Goal: Entertainment & Leisure: Browse casually

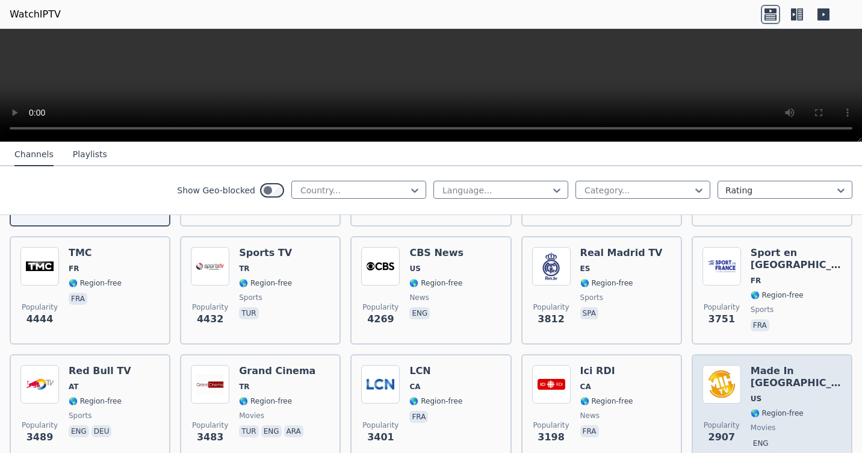
scroll to position [301, 0]
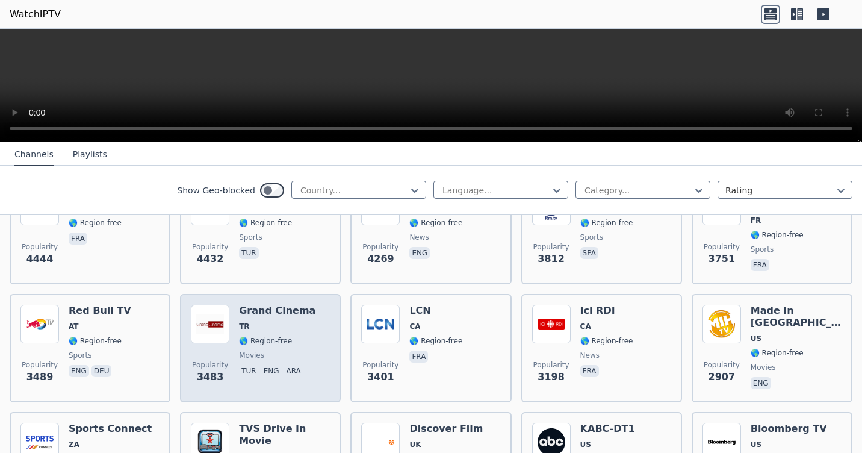
click at [284, 365] on p "ara" at bounding box center [293, 371] width 19 height 12
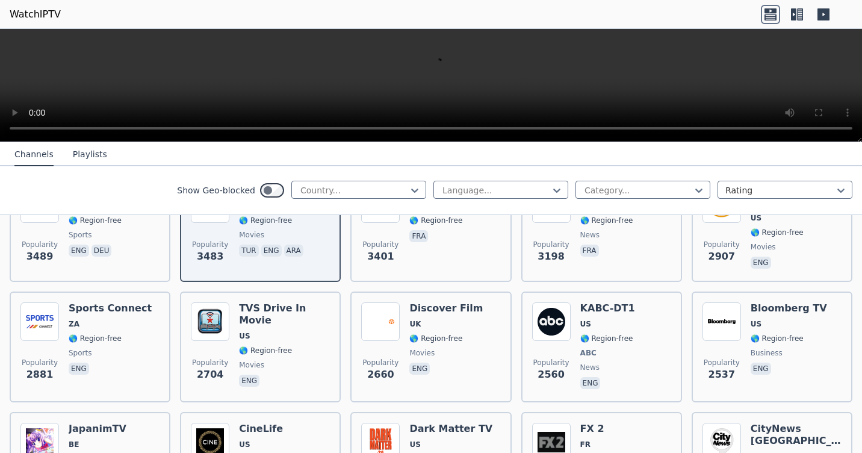
scroll to position [482, 0]
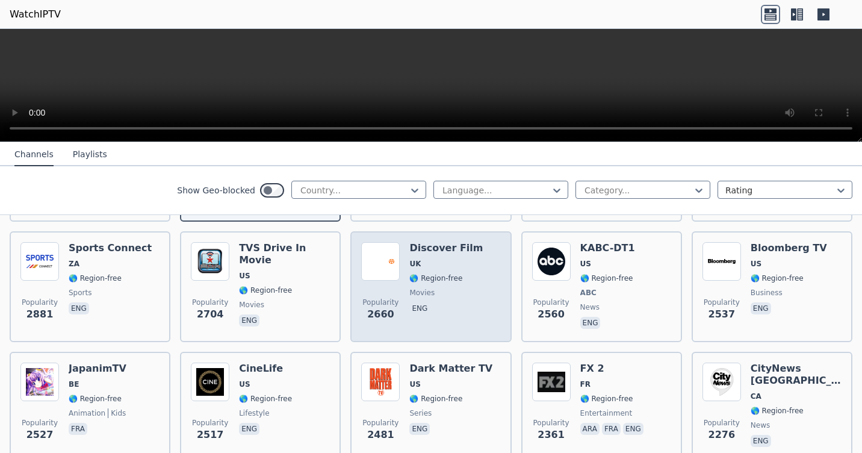
click at [476, 287] on div "Popularity 2660 Discover Film UK 🌎 Region-free movies eng" at bounding box center [430, 286] width 139 height 89
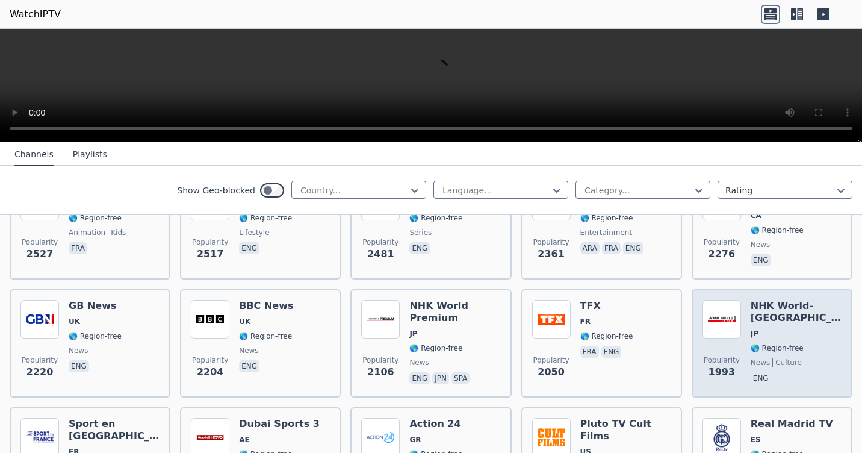
scroll to position [722, 0]
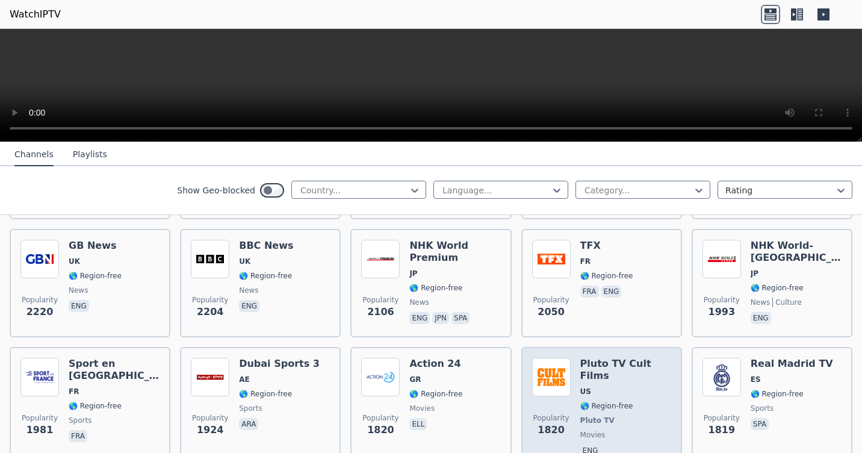
click at [631, 401] on span "🌎 Region-free" at bounding box center [625, 406] width 91 height 10
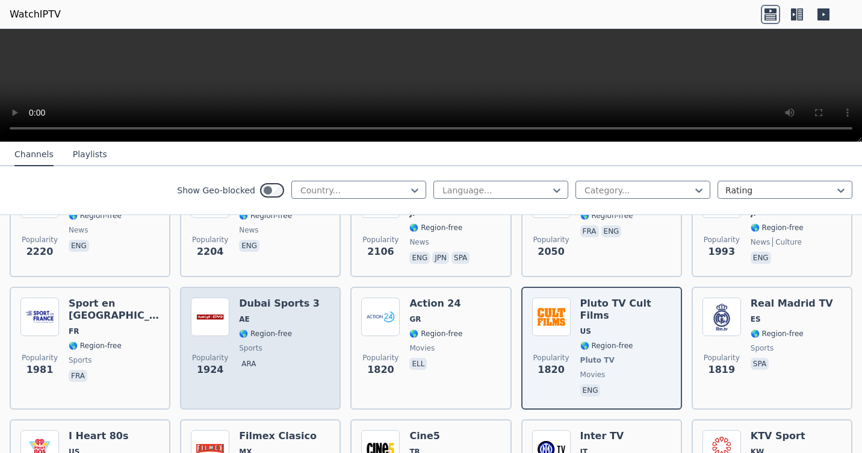
click at [279, 329] on span "🌎 Region-free" at bounding box center [265, 334] width 53 height 10
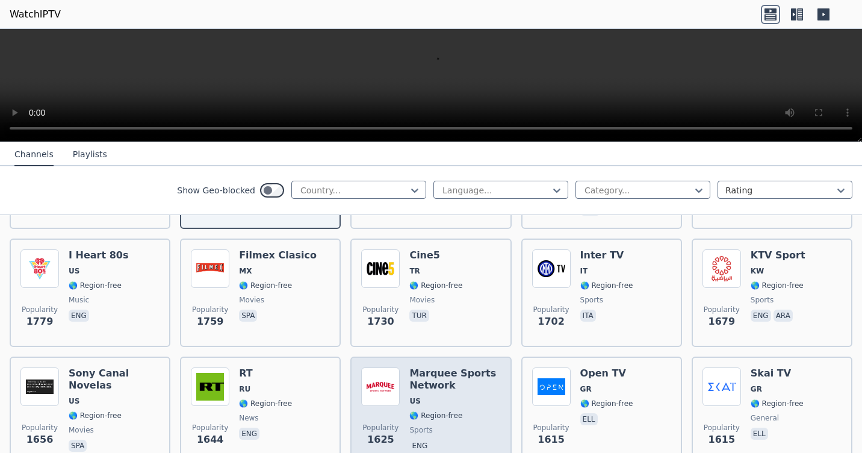
scroll to position [1023, 0]
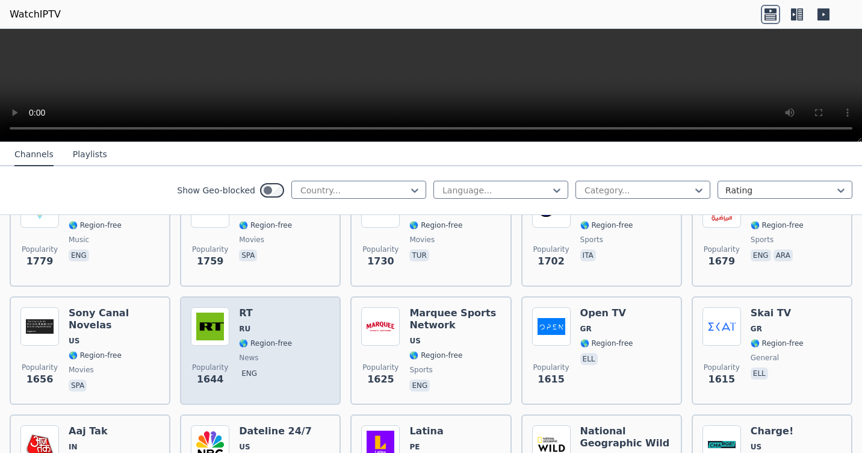
click at [264, 330] on div "RT RU 🌎 Region-free news eng" at bounding box center [265, 350] width 53 height 87
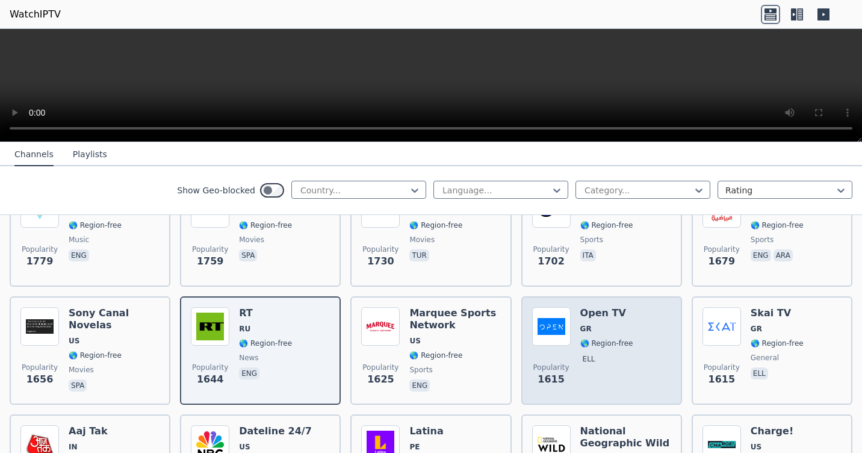
click at [634, 333] on div "Popularity 1615 Open TV GR 🌎 Region-free ell" at bounding box center [601, 350] width 139 height 87
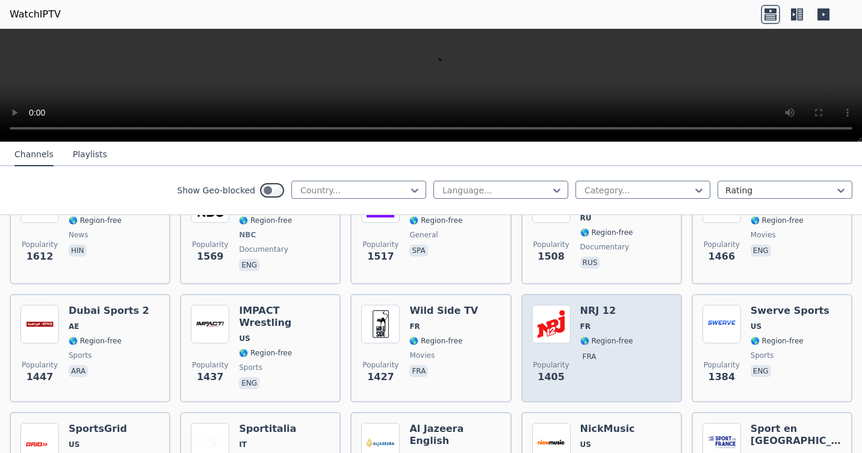
scroll to position [1324, 0]
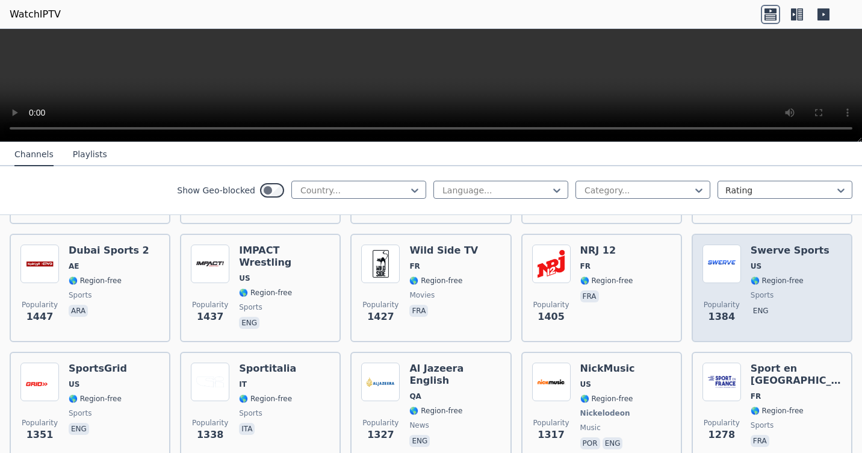
click at [760, 290] on span "sports" at bounding box center [762, 295] width 23 height 10
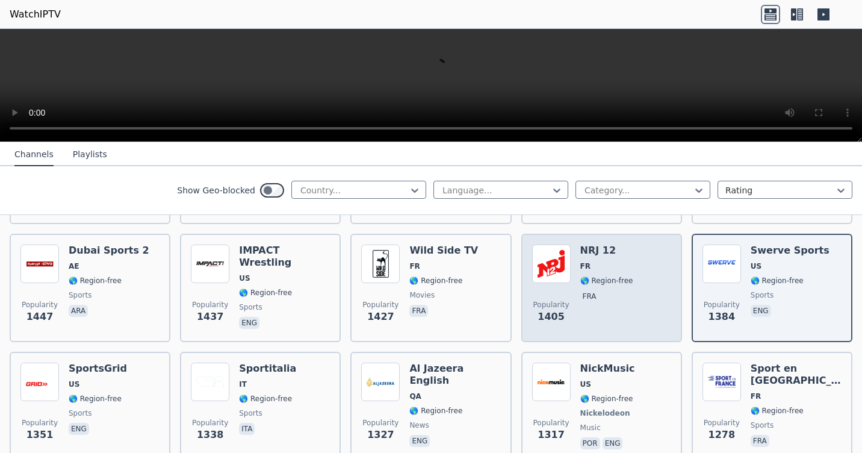
scroll to position [1384, 0]
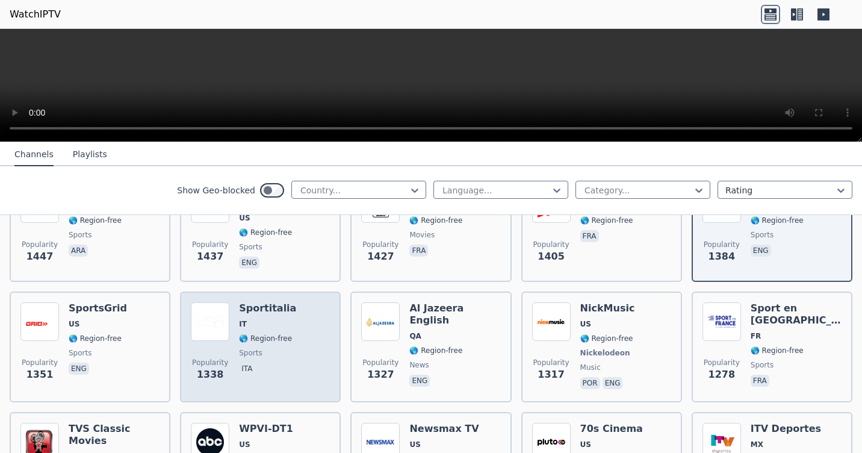
click at [253, 362] on span "ita" at bounding box center [267, 369] width 57 height 14
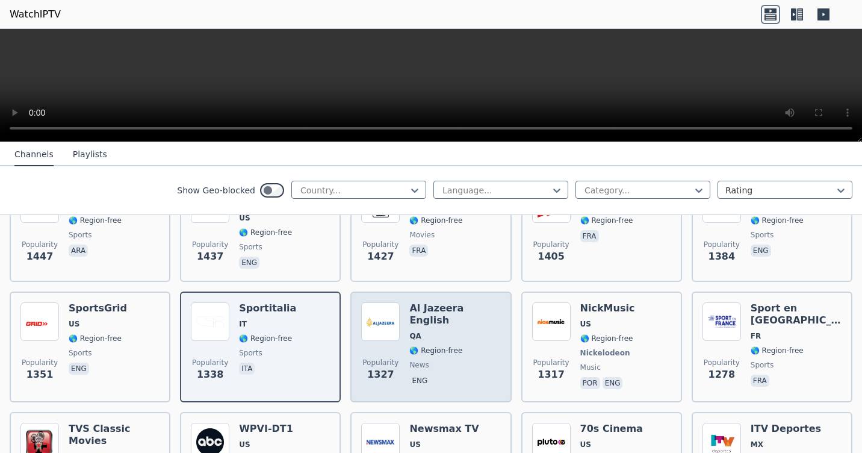
click at [478, 374] on span "eng" at bounding box center [454, 381] width 91 height 14
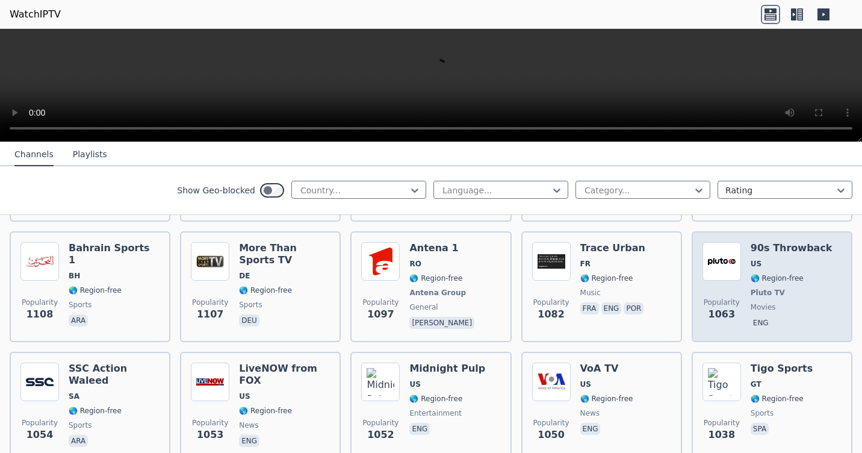
scroll to position [2047, 0]
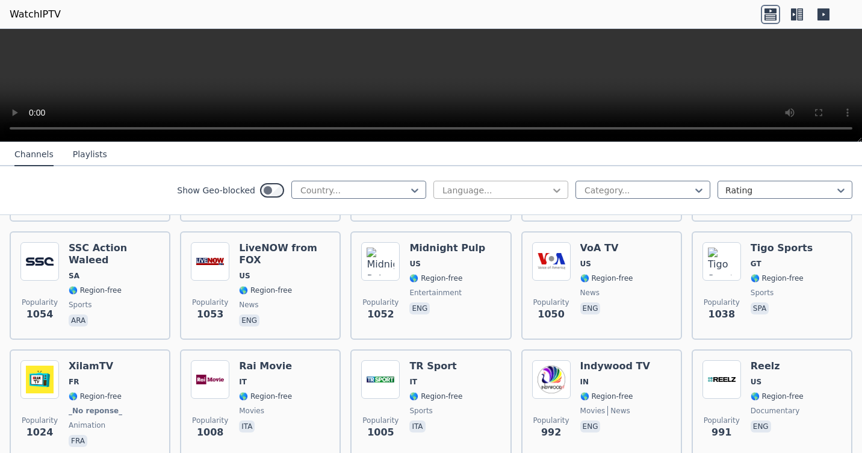
click at [551, 193] on icon at bounding box center [557, 190] width 12 height 12
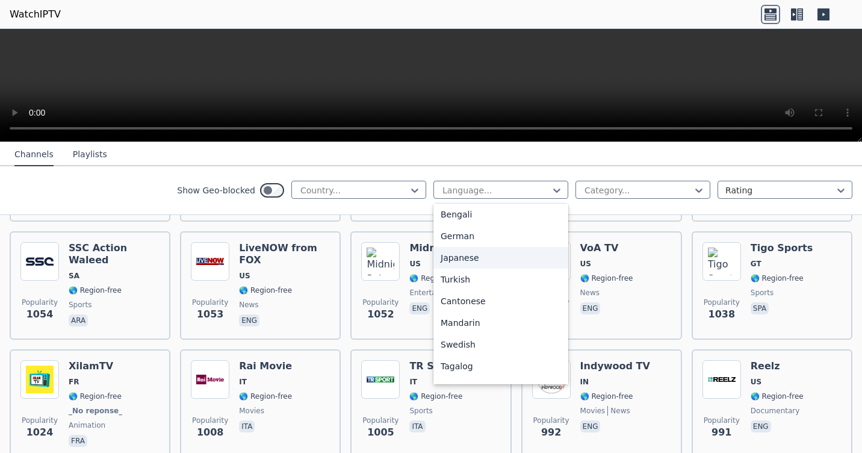
scroll to position [301, 0]
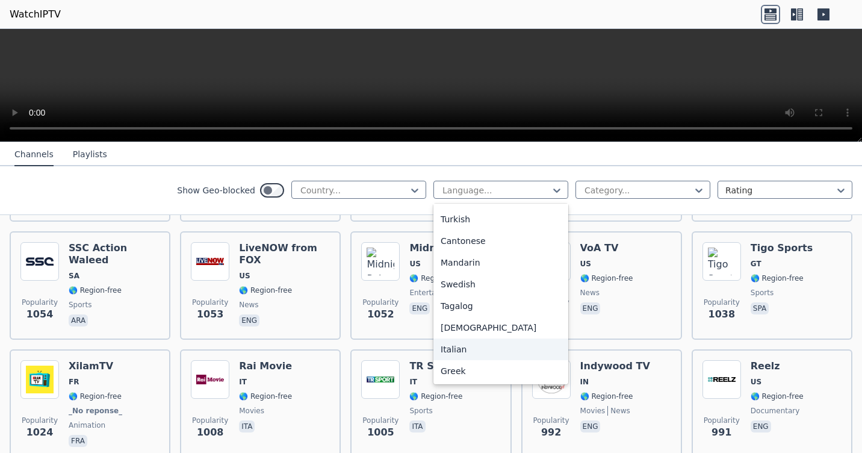
click at [444, 350] on div "Italian" at bounding box center [500, 349] width 135 height 22
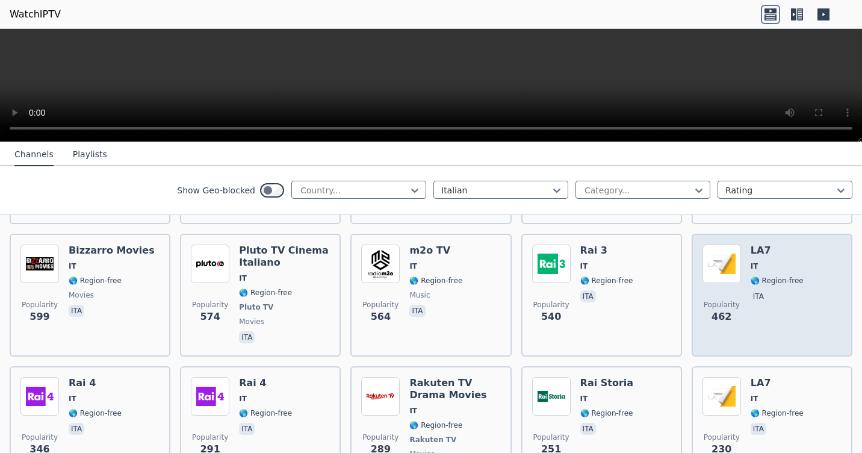
scroll to position [120, 0]
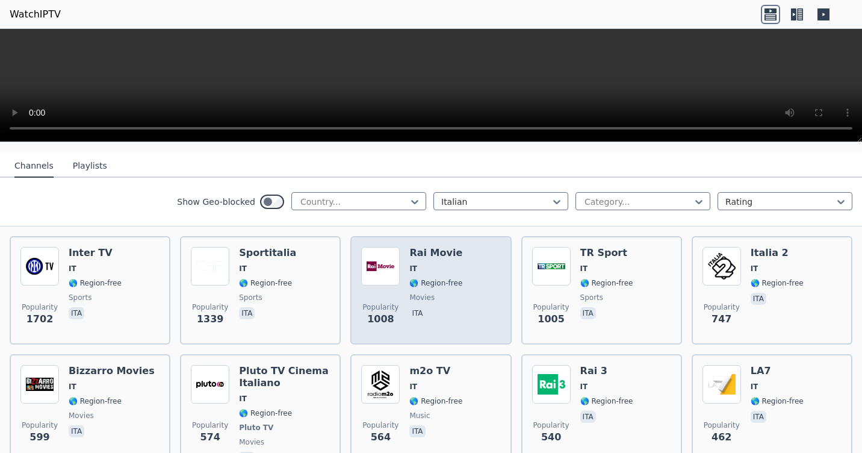
click at [458, 268] on div "Popularity 1008 Rai Movie IT 🌎 Region-free movies ita" at bounding box center [430, 290] width 139 height 87
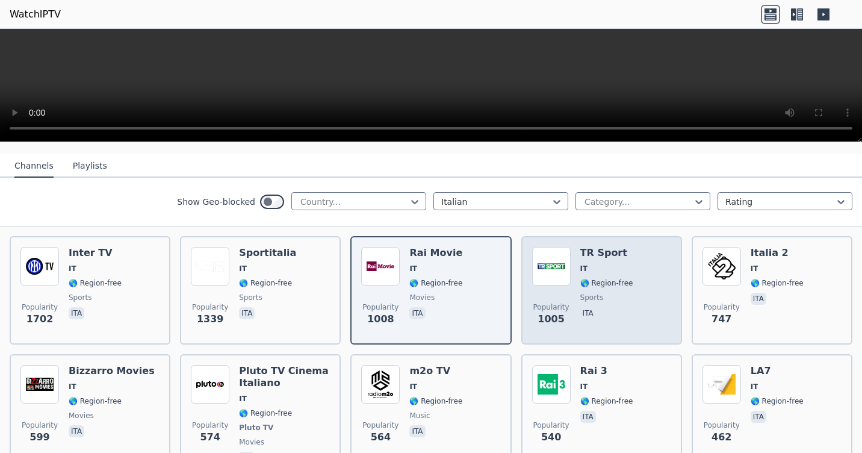
click at [646, 285] on div "Popularity 1005 TR Sport IT 🌎 Region-free sports ita" at bounding box center [601, 290] width 139 height 87
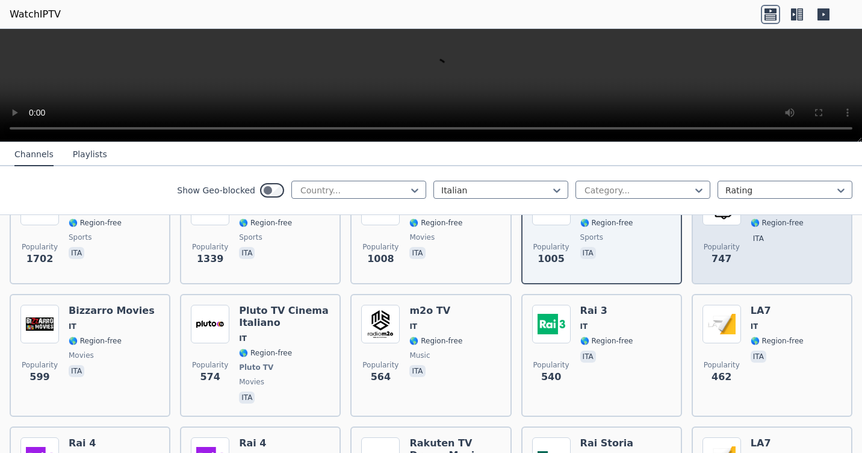
scroll to position [241, 0]
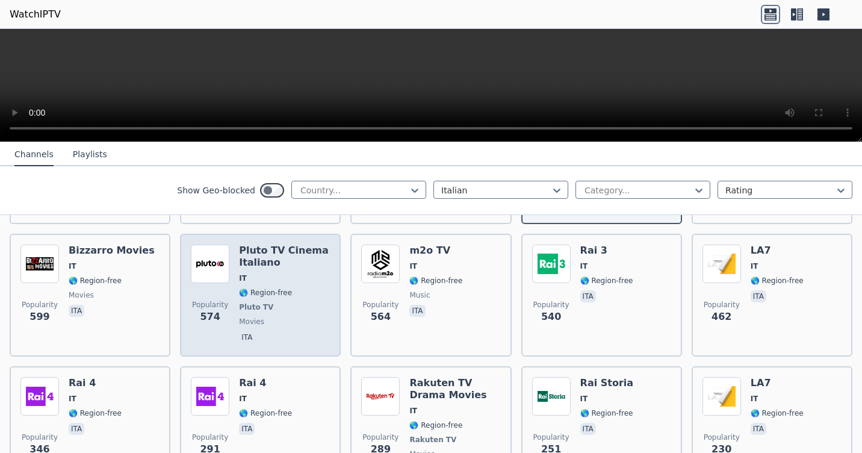
click at [224, 262] on img at bounding box center [210, 263] width 39 height 39
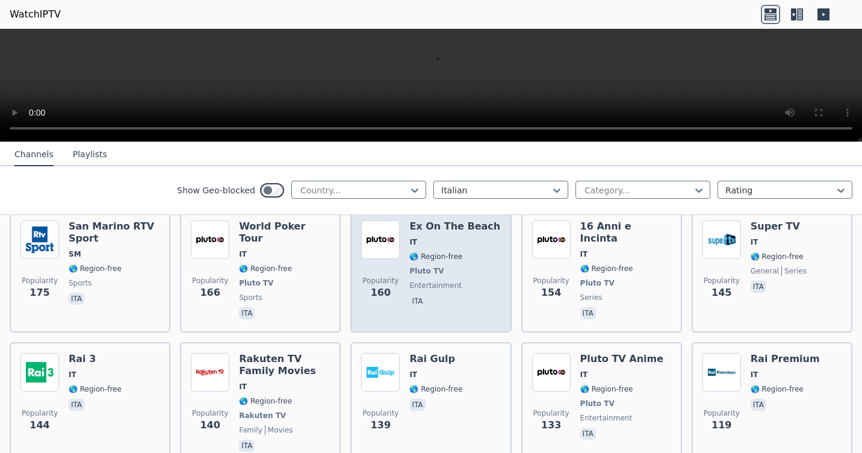
scroll to position [722, 0]
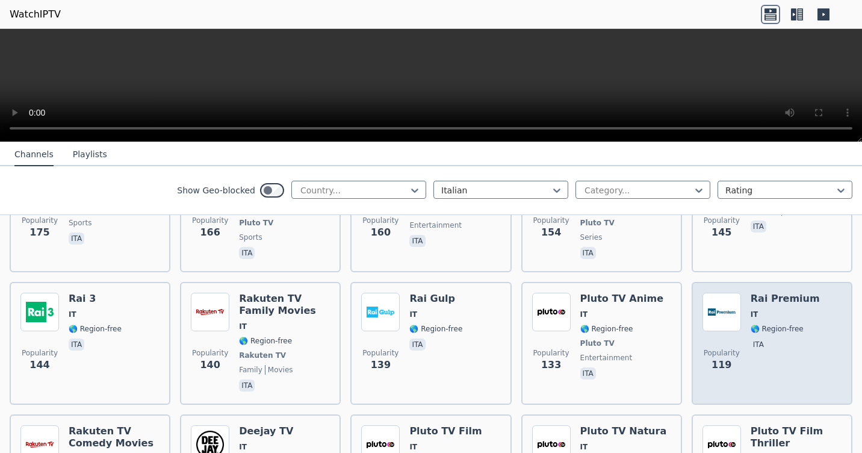
click at [781, 309] on span "IT" at bounding box center [785, 314] width 69 height 10
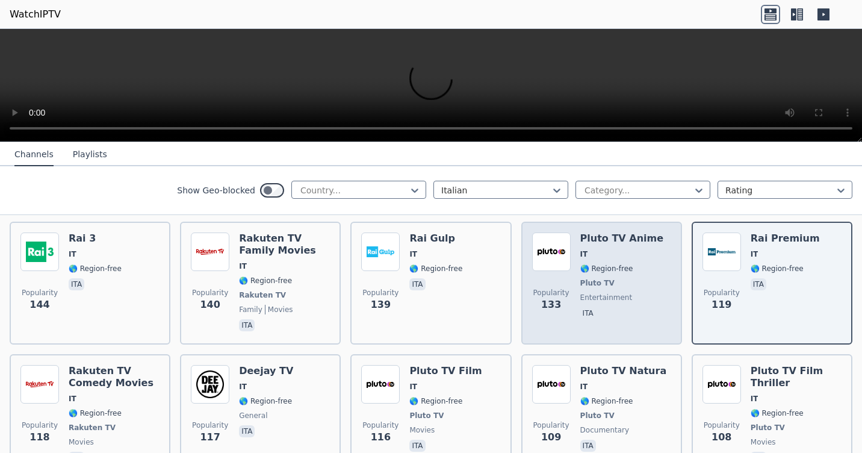
scroll to position [843, 0]
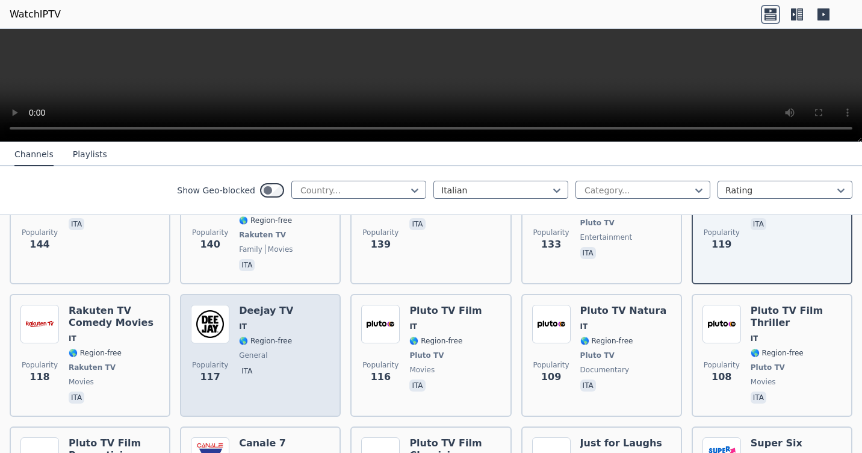
click at [297, 326] on div "Popularity 117 Deejay TV IT 🌎 Region-free general ita" at bounding box center [260, 355] width 139 height 101
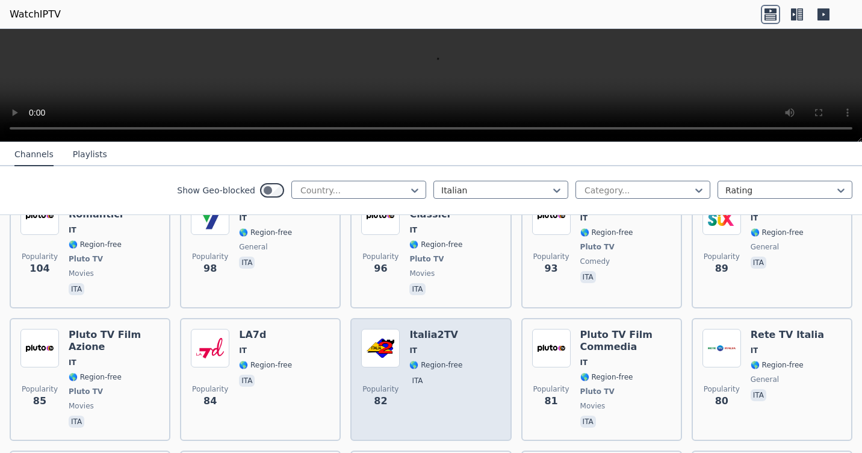
scroll to position [963, 0]
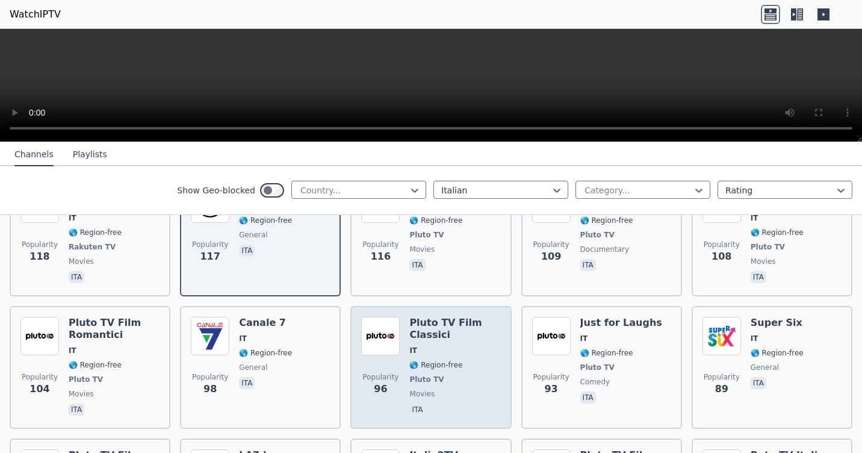
click at [457, 336] on div "Pluto TV Film Classici IT 🌎 Region-free Pluto TV movies ita" at bounding box center [454, 367] width 91 height 101
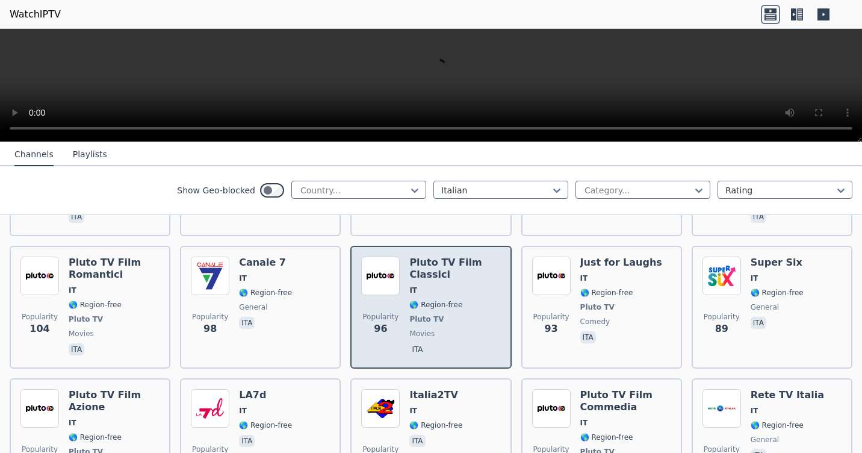
scroll to position [1083, 0]
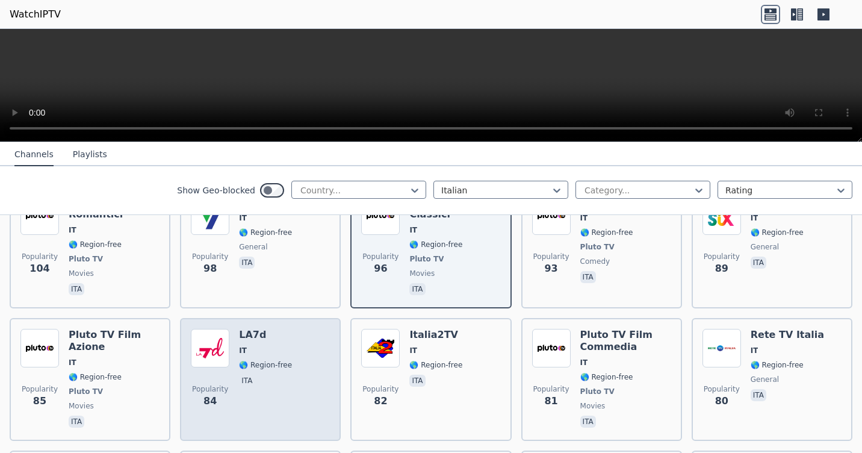
click at [280, 360] on span "🌎 Region-free" at bounding box center [265, 365] width 53 height 10
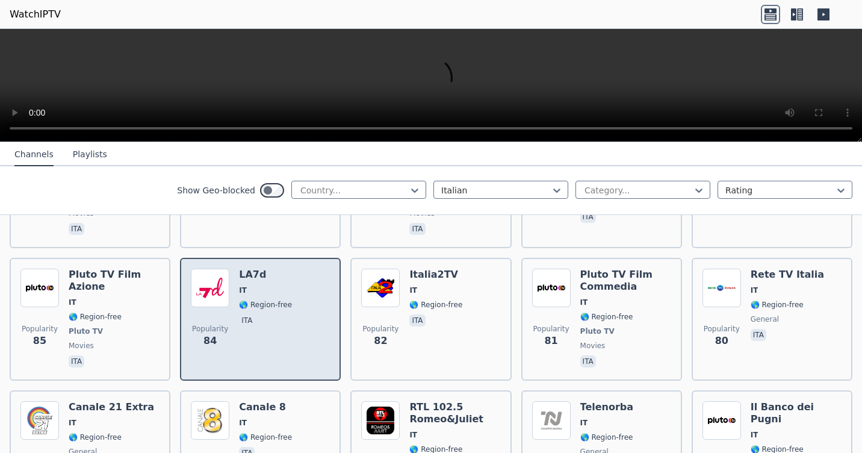
scroll to position [1204, 0]
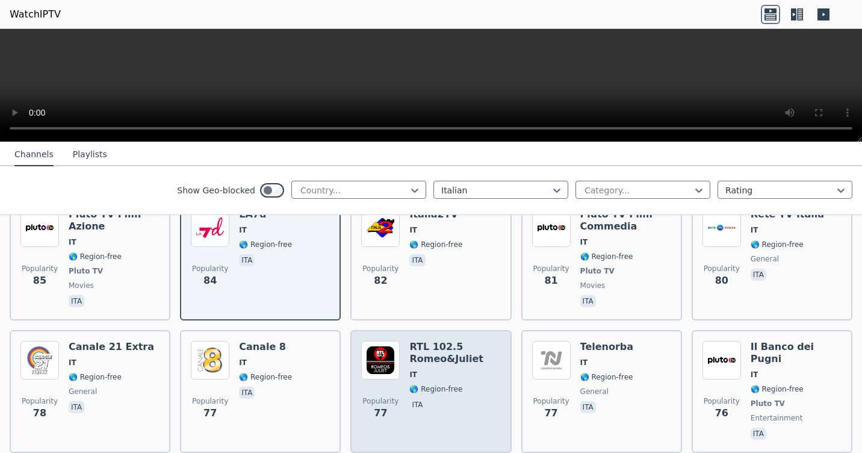
click at [445, 347] on div "RTL 102.5 Romeo&Juliet IT 🌎 Region-free ita" at bounding box center [454, 391] width 91 height 101
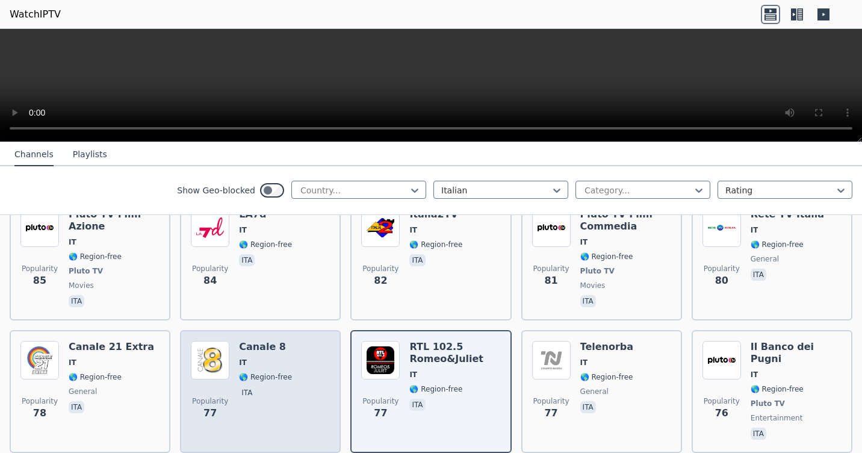
click at [300, 358] on div "Popularity 77 [PERSON_NAME] 8 IT 🌎 Region-free ita" at bounding box center [260, 391] width 139 height 101
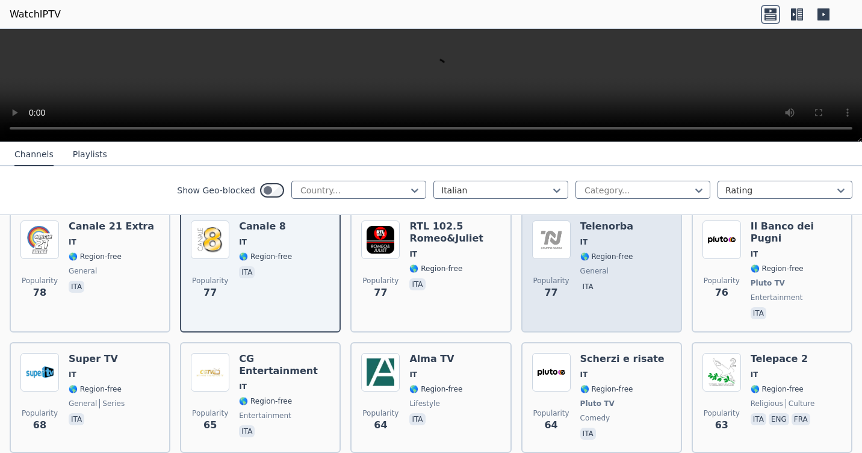
scroll to position [1384, 0]
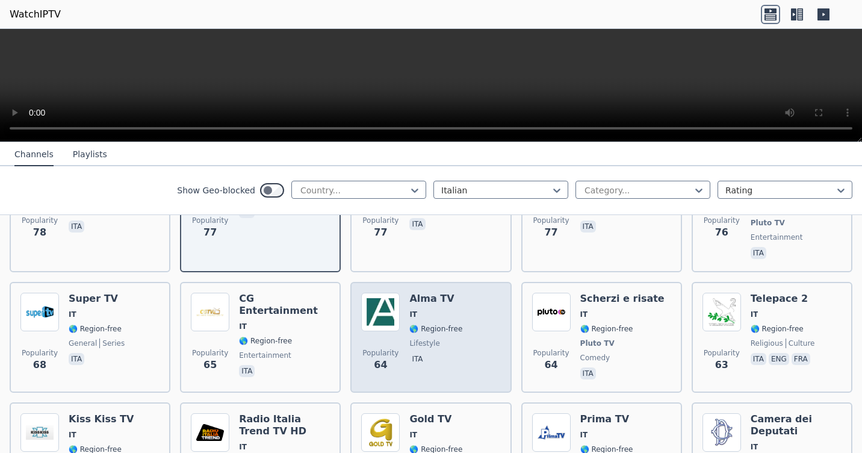
click at [463, 330] on div "Popularity 64 [PERSON_NAME] TV IT 🌎 Region-free lifestyle ita" at bounding box center [430, 337] width 139 height 89
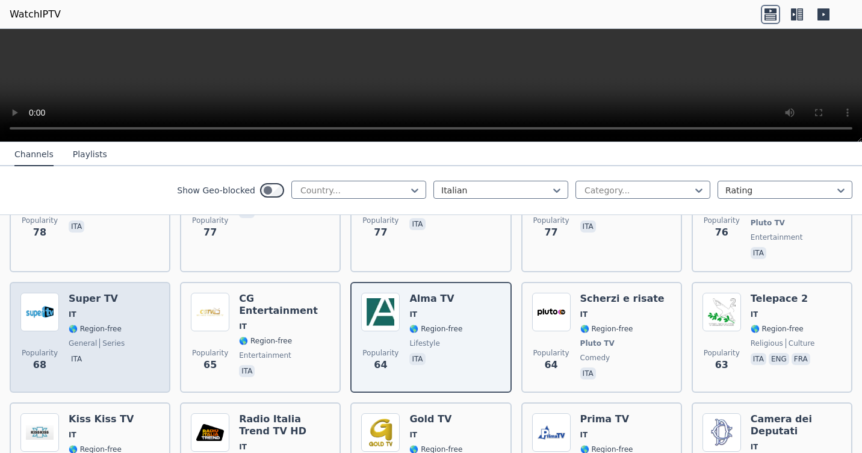
click at [120, 309] on div "Popularity 68 Super TV IT 🌎 Region-free general series ita" at bounding box center [89, 337] width 139 height 89
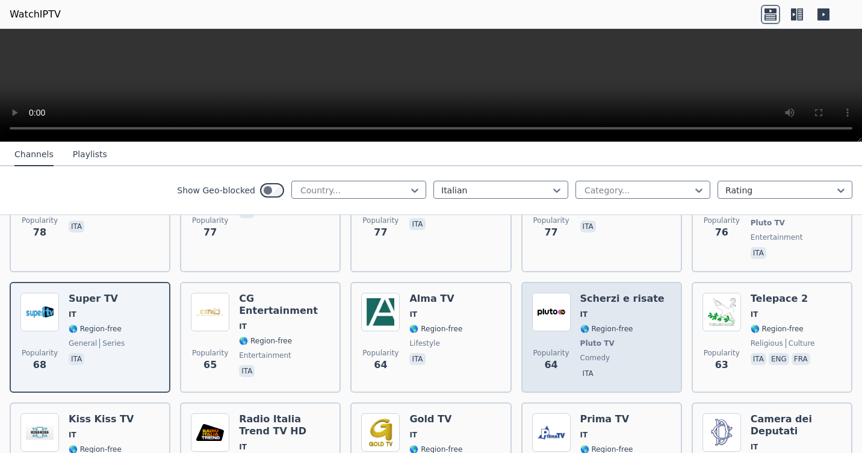
click at [654, 327] on div "Popularity 64 Scherzi e risate IT 🌎 Region-free Pluto TV comedy ita" at bounding box center [601, 337] width 139 height 89
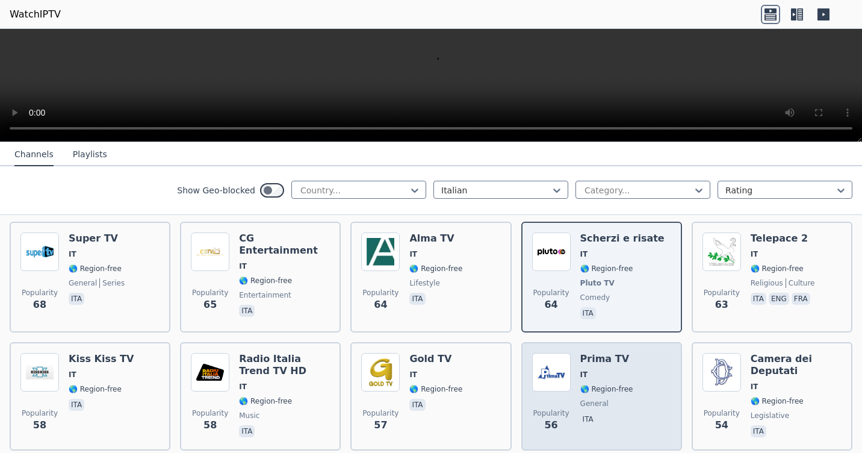
scroll to position [1505, 0]
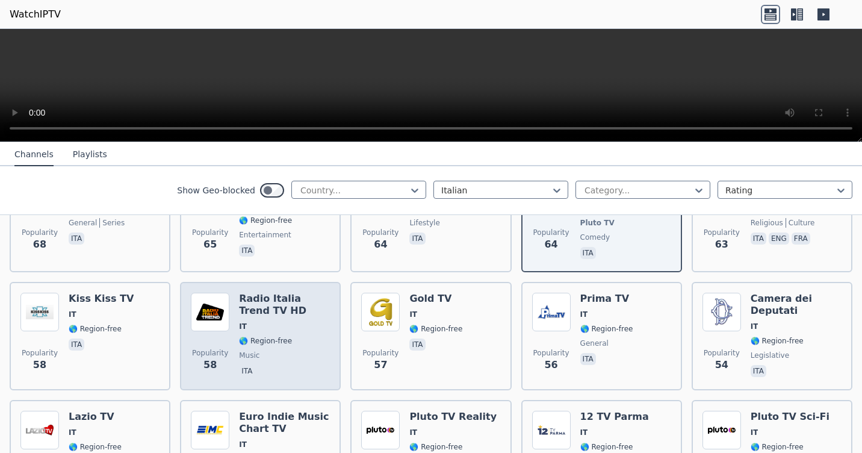
click at [271, 314] on div "Radio Italia Trend TV HD IT 🌎 Region-free music ita" at bounding box center [284, 336] width 91 height 87
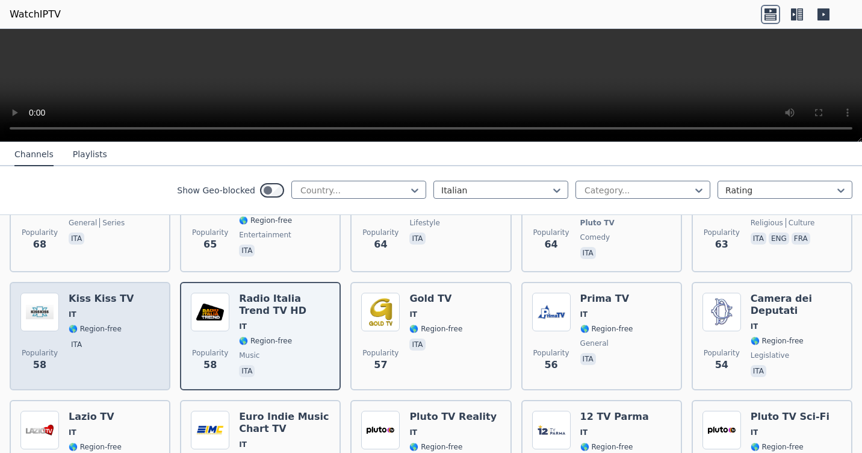
click at [105, 338] on span "ita" at bounding box center [101, 345] width 65 height 14
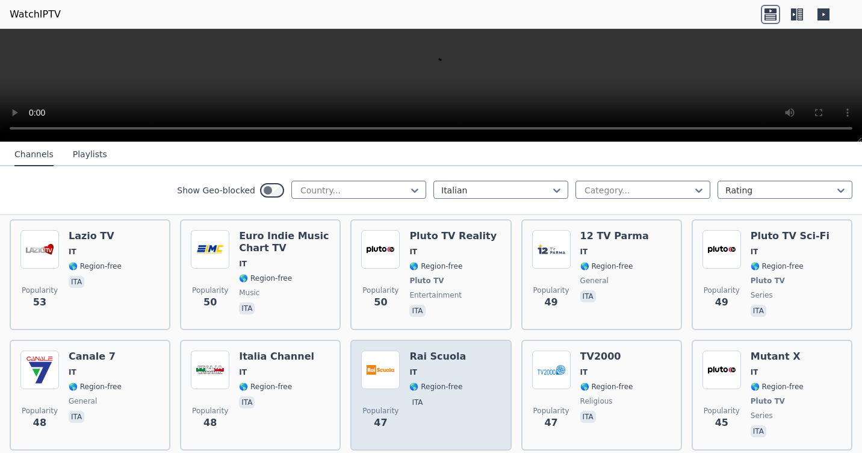
scroll to position [1806, 0]
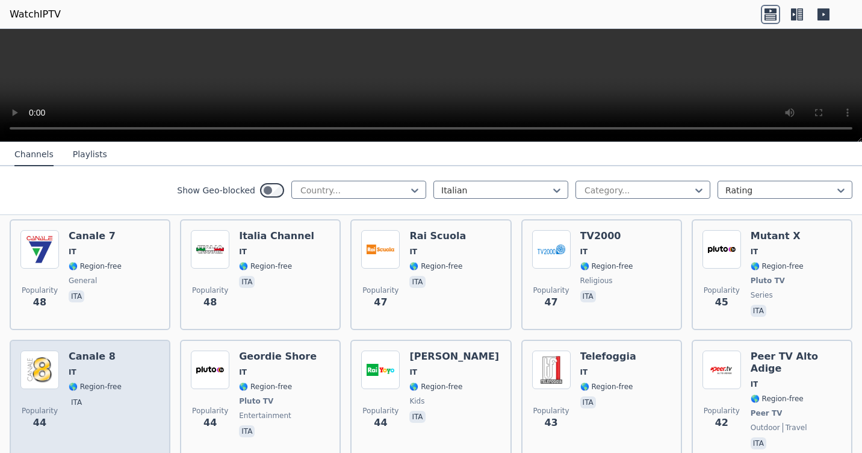
click at [140, 361] on div "Popularity 44 [PERSON_NAME] 8 IT 🌎 Region-free ita" at bounding box center [89, 400] width 139 height 101
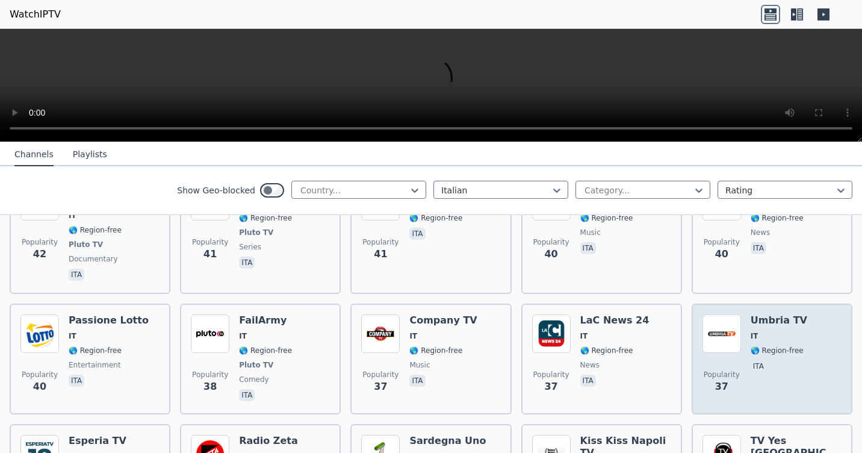
scroll to position [2047, 0]
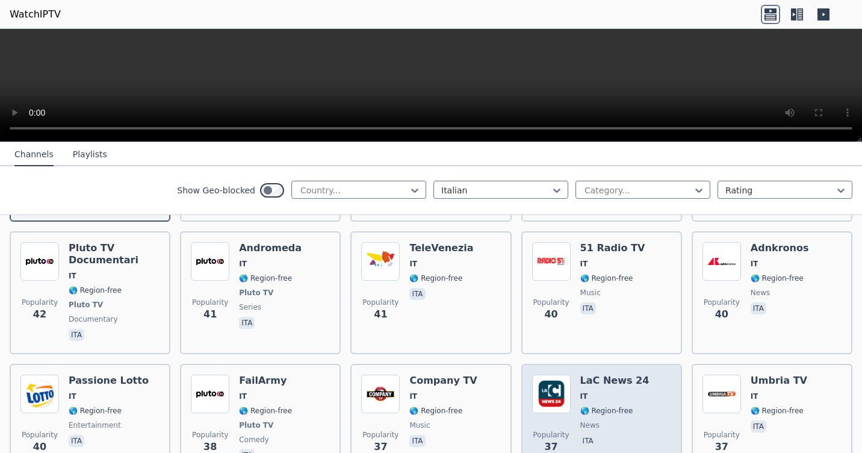
click at [611, 406] on span "🌎 Region-free" at bounding box center [606, 411] width 53 height 10
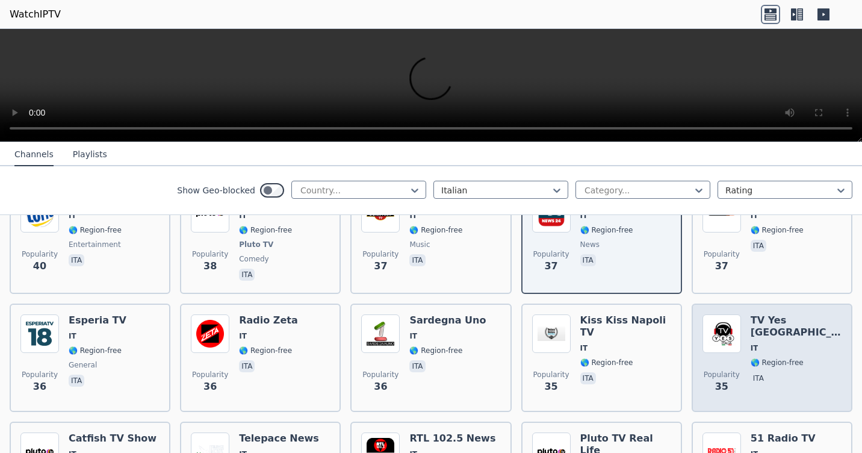
scroll to position [2287, 0]
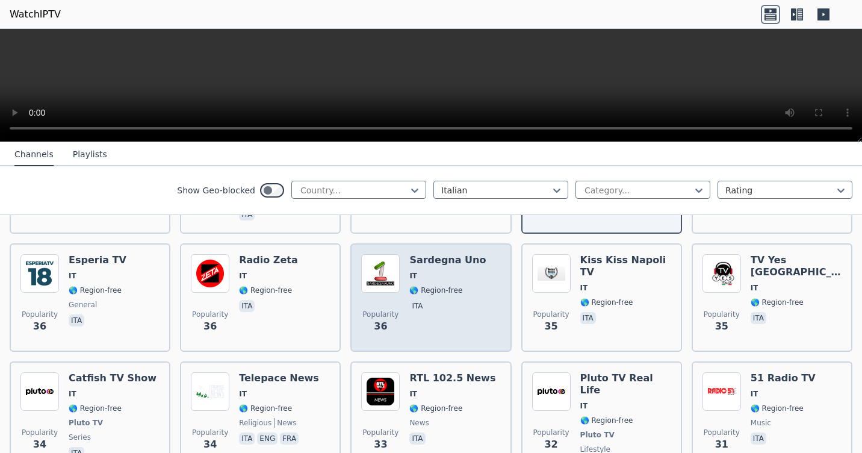
click at [438, 300] on span "ita" at bounding box center [447, 307] width 76 height 14
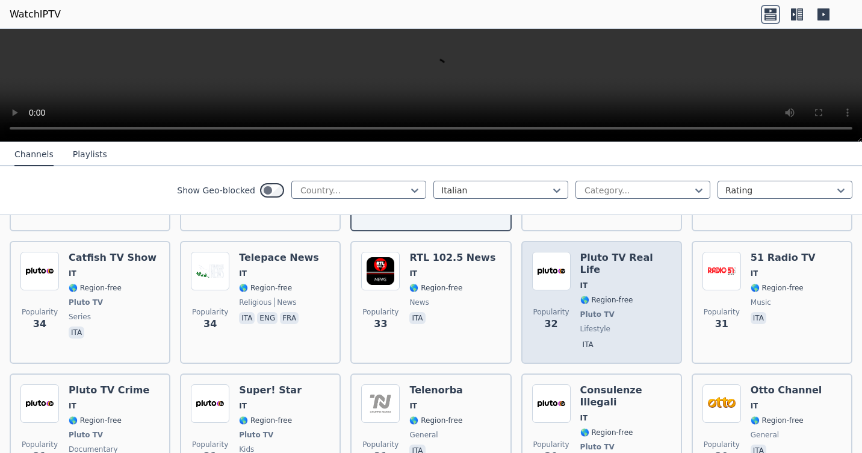
scroll to position [2468, 0]
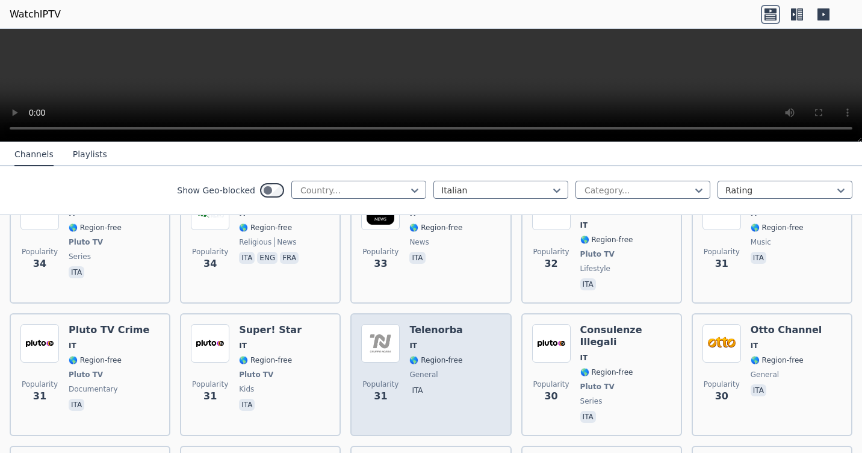
click at [446, 370] on span "general" at bounding box center [436, 375] width 54 height 10
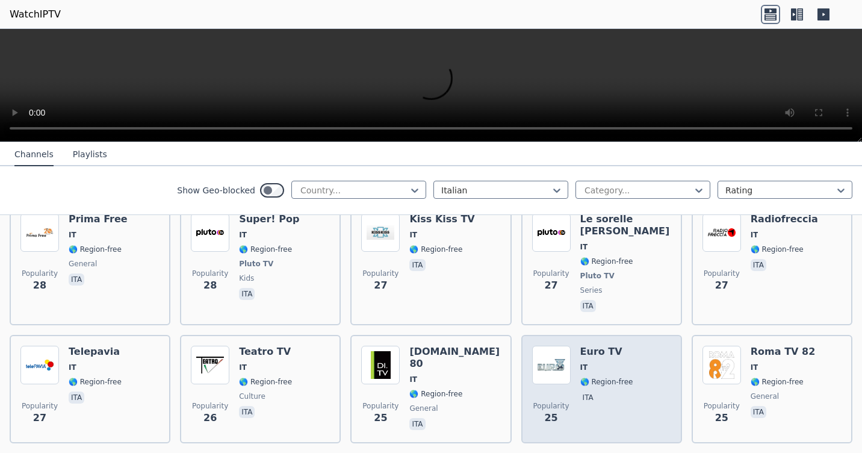
scroll to position [2769, 0]
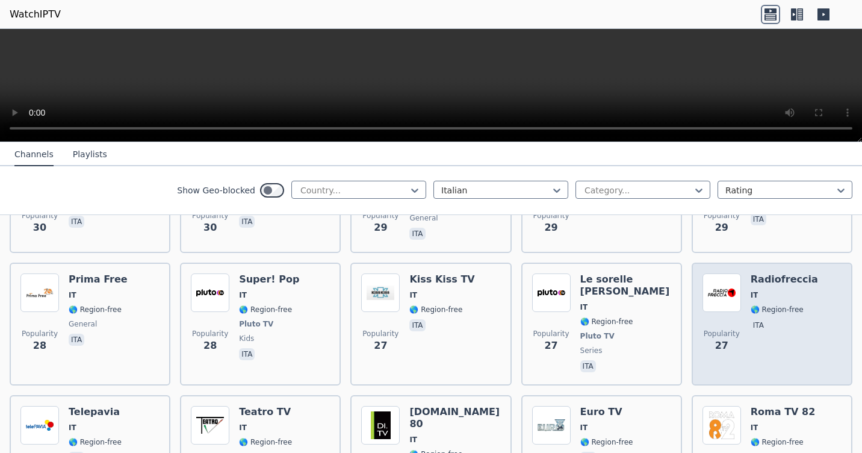
click at [793, 273] on div "Radiofreccia IT 🌎 Region-free ita" at bounding box center [784, 323] width 67 height 101
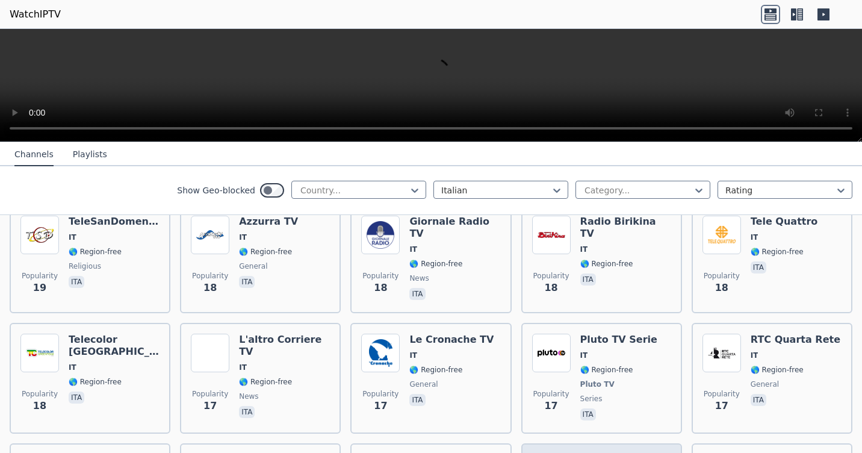
scroll to position [3792, 0]
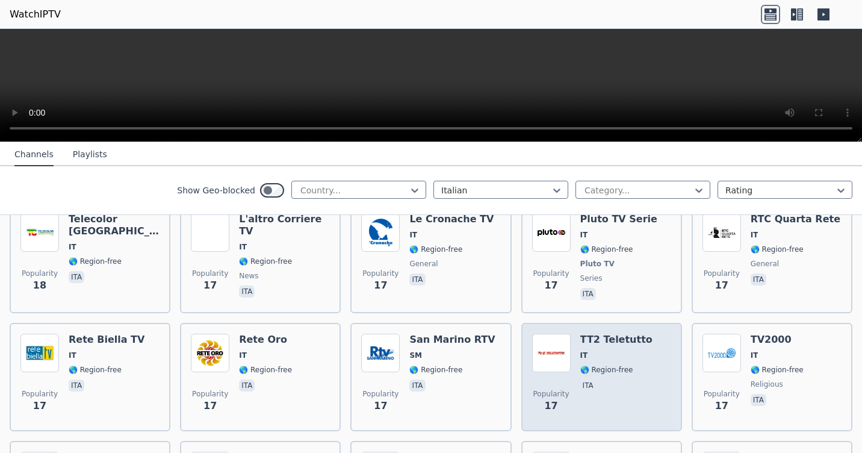
click at [646, 333] on div "Popularity 17 TT2 Teletutto IT 🌎 Region-free ita" at bounding box center [601, 376] width 139 height 87
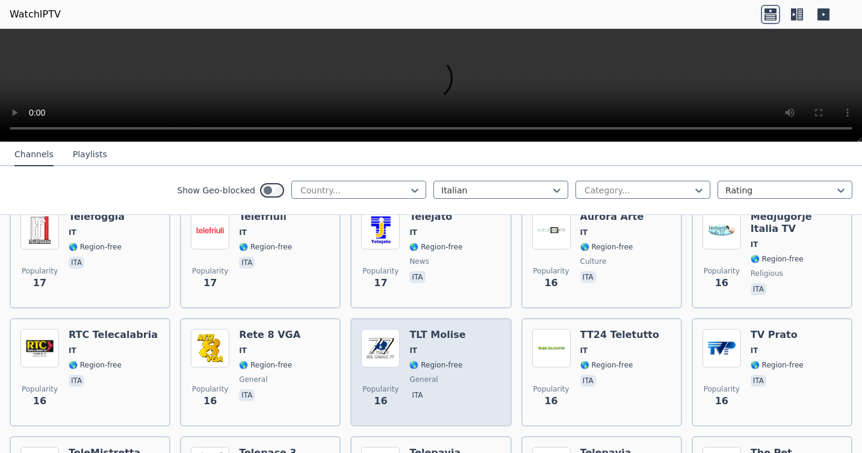
scroll to position [4093, 0]
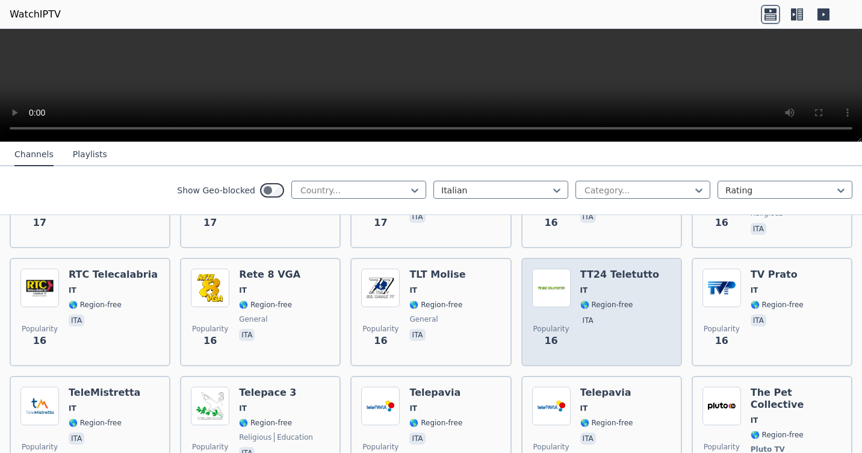
click at [593, 268] on div "TT24 Teletutto IT 🌎 Region-free ita" at bounding box center [619, 311] width 79 height 87
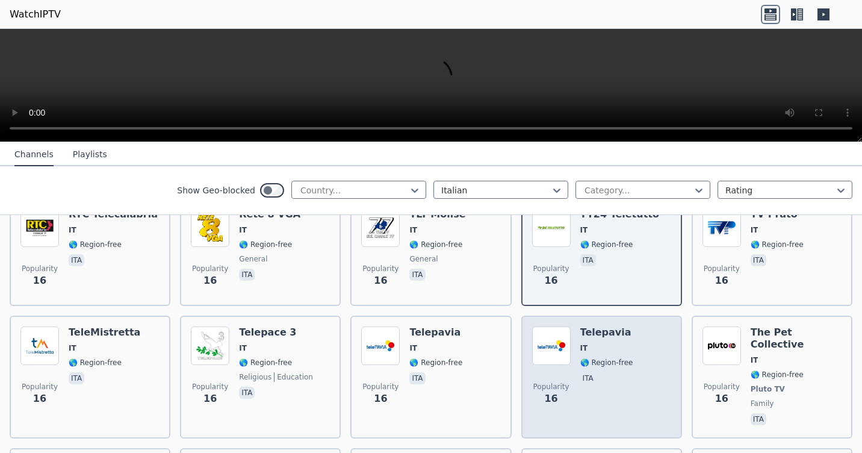
scroll to position [4213, 0]
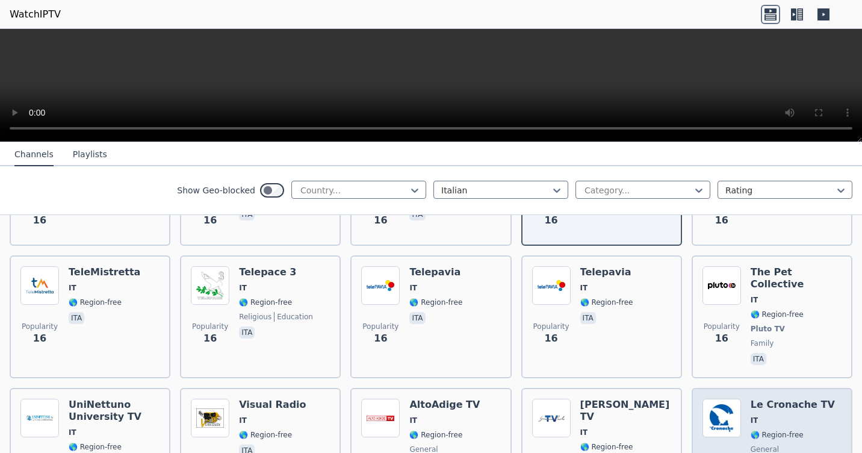
click at [790, 398] on h6 "Le Cronache TV" at bounding box center [793, 404] width 84 height 12
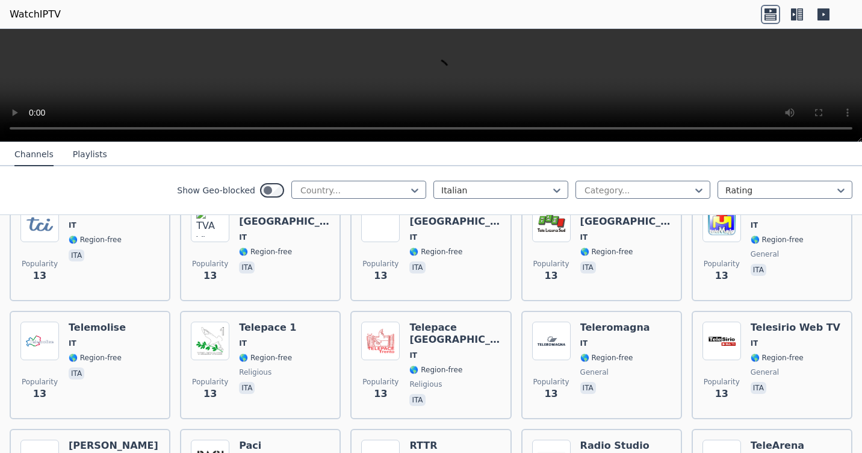
scroll to position [5398, 0]
